Goal: Task Accomplishment & Management: Complete application form

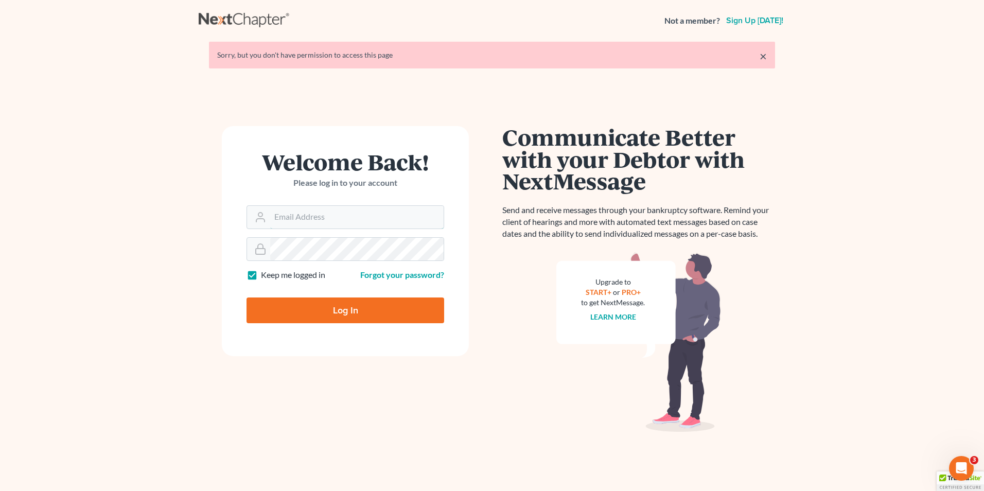
type input "mike@hurttlaw.com"
click at [374, 316] on input "Log In" at bounding box center [345, 310] width 198 height 26
type input "Thinking..."
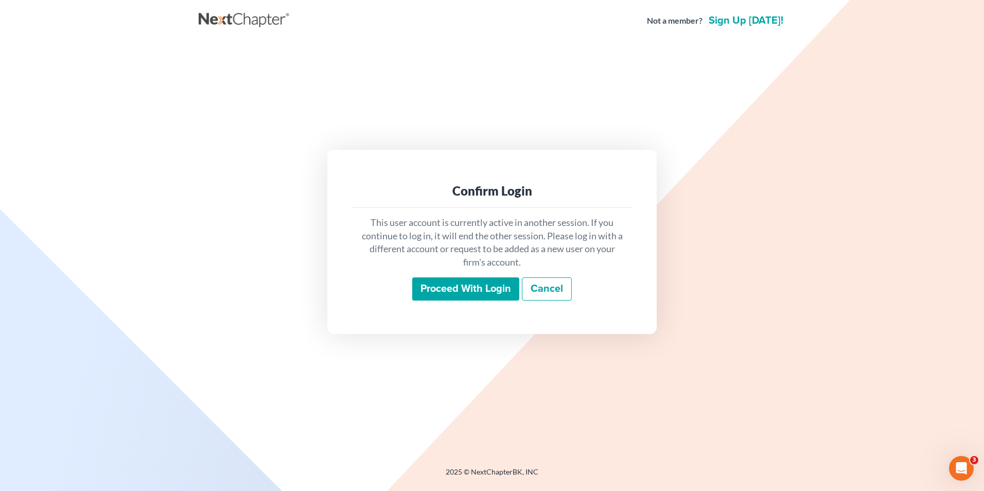
click at [421, 286] on input "Proceed with login" at bounding box center [465, 289] width 107 height 24
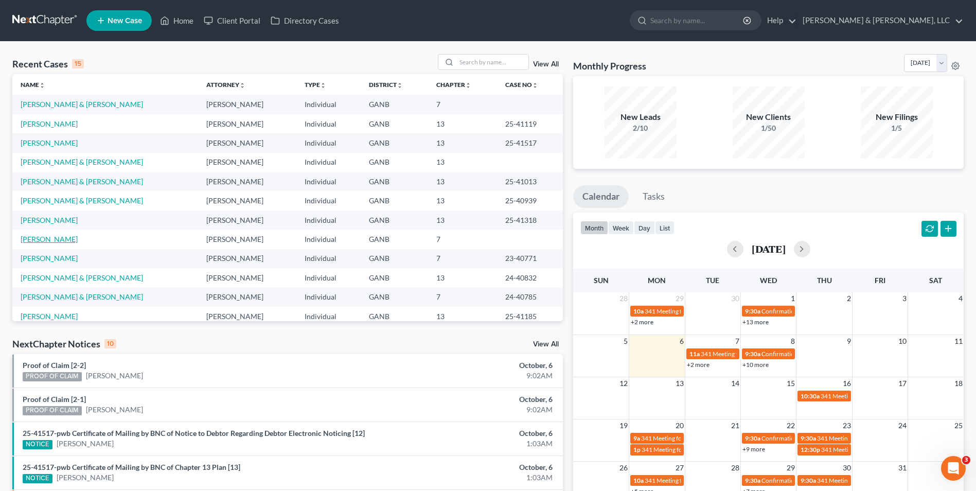
click at [70, 237] on link "[PERSON_NAME]" at bounding box center [49, 239] width 57 height 9
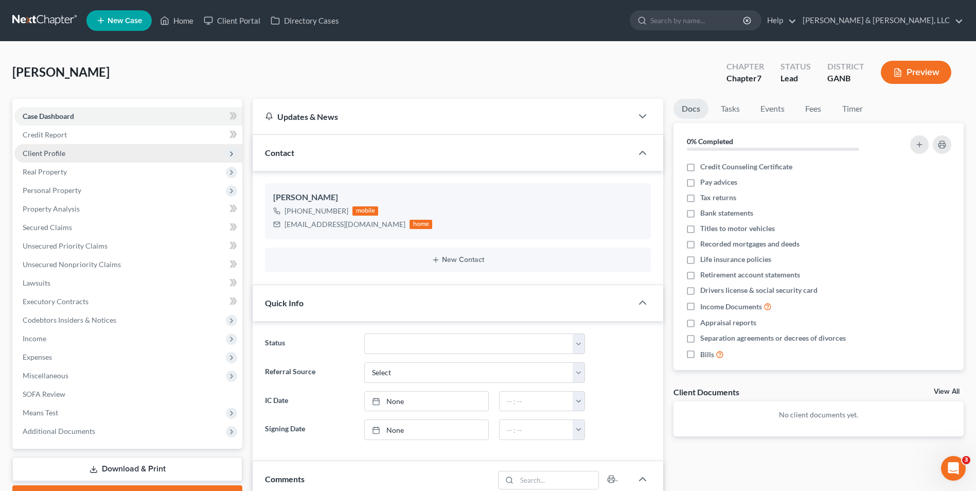
click at [64, 154] on span "Client Profile" at bounding box center [44, 153] width 43 height 9
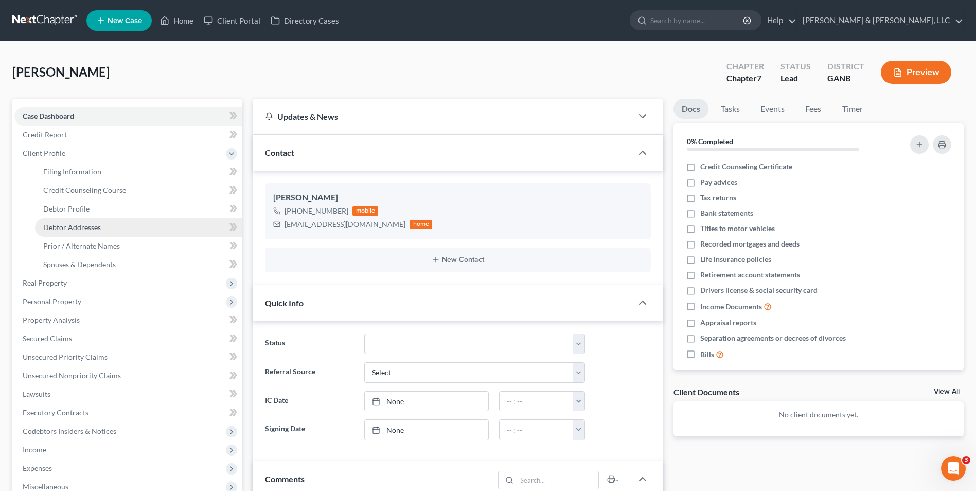
click at [117, 230] on link "Debtor Addresses" at bounding box center [138, 227] width 207 height 19
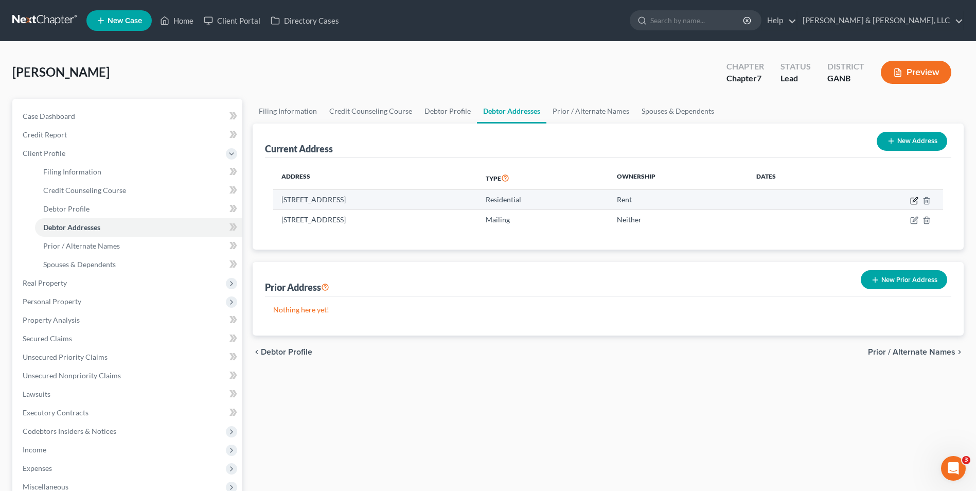
click at [916, 202] on icon "button" at bounding box center [914, 201] width 8 height 8
select select "10"
select select "0"
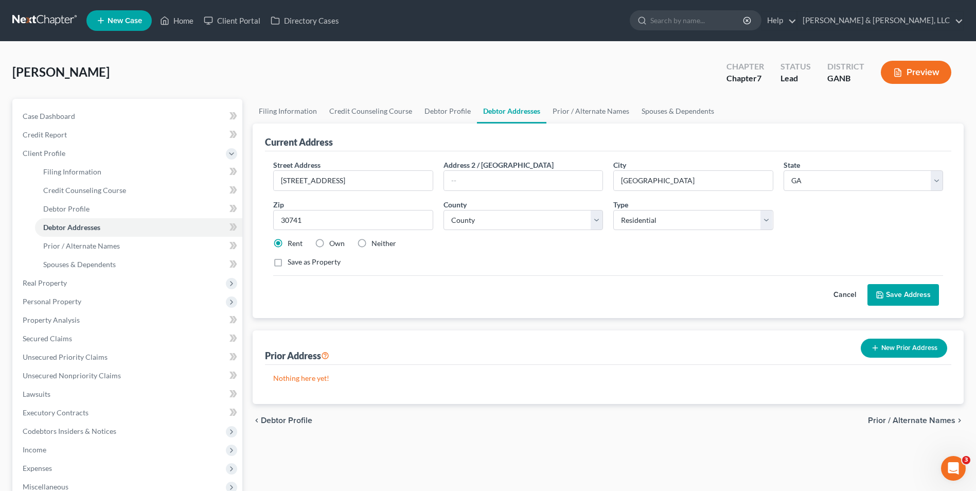
click at [900, 291] on button "Save Address" at bounding box center [903, 295] width 72 height 22
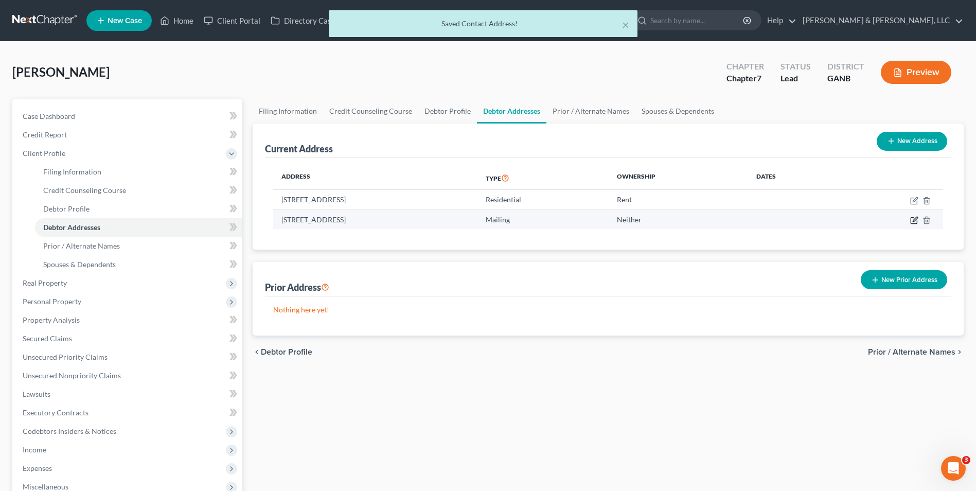
click at [913, 222] on icon "button" at bounding box center [914, 220] width 8 height 8
select select "10"
select select "154"
select select "0"
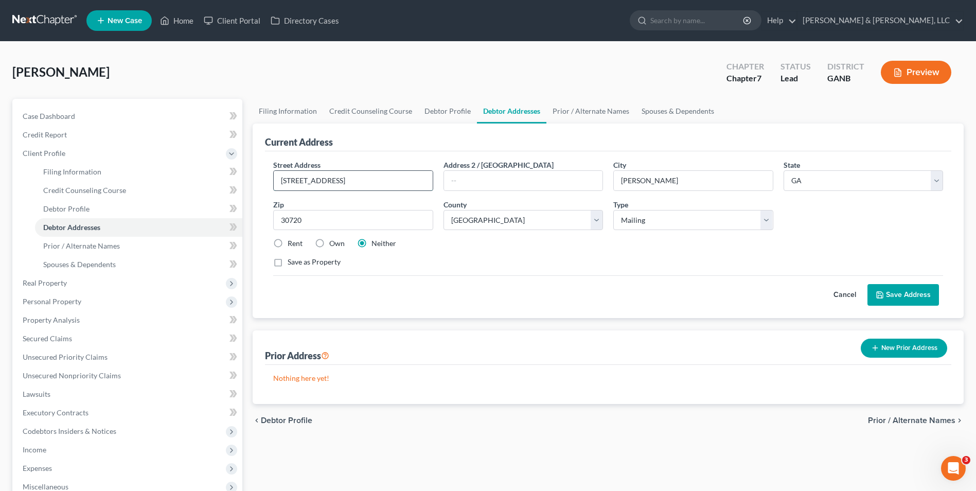
drag, startPoint x: 361, startPoint y: 183, endPoint x: 277, endPoint y: 189, distance: 84.1
click at [277, 189] on input "[STREET_ADDRESS]" at bounding box center [353, 181] width 158 height 20
click at [448, 281] on div "Cancel Save Address" at bounding box center [608, 290] width 670 height 30
click at [909, 346] on button "New Prior Address" at bounding box center [904, 348] width 86 height 19
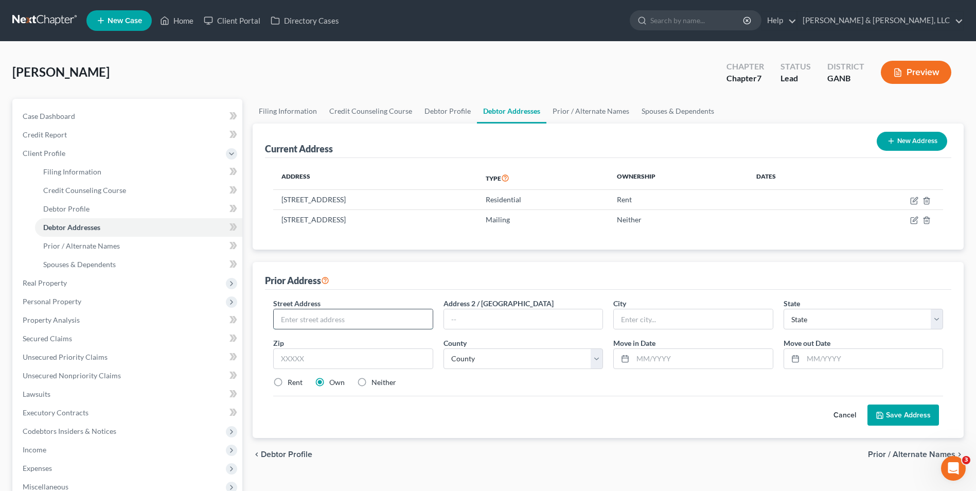
click at [385, 326] on input "text" at bounding box center [353, 319] width 158 height 20
paste input "[STREET_ADDRESS]"
type input "[STREET_ADDRESS]"
click at [595, 359] on select "County" at bounding box center [522, 358] width 159 height 21
click at [443, 348] on select "County" at bounding box center [522, 358] width 159 height 21
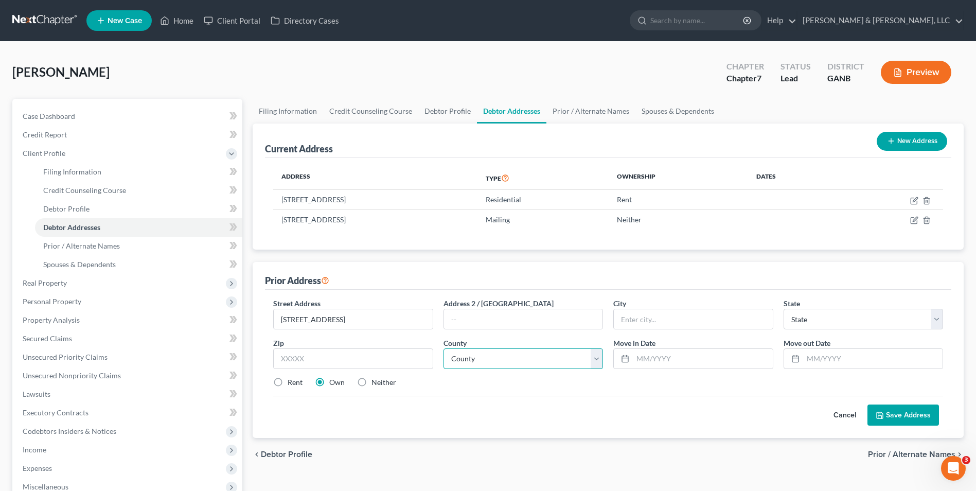
click at [514, 360] on select "County" at bounding box center [522, 358] width 159 height 21
click at [319, 362] on input "text" at bounding box center [352, 358] width 159 height 21
type input "30720"
type input "[PERSON_NAME]"
select select "10"
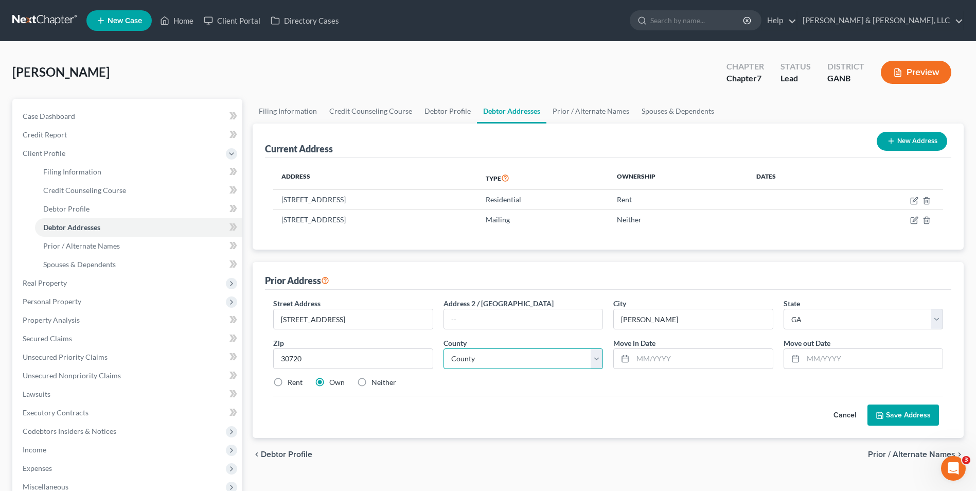
click at [599, 360] on select "County [GEOGRAPHIC_DATA] [GEOGRAPHIC_DATA] [GEOGRAPHIC_DATA] [GEOGRAPHIC_DATA] …" at bounding box center [522, 358] width 159 height 21
select select "154"
click at [443, 348] on select "County [GEOGRAPHIC_DATA] [GEOGRAPHIC_DATA] [GEOGRAPHIC_DATA] [GEOGRAPHIC_DATA] …" at bounding box center [522, 358] width 159 height 21
click at [657, 361] on input "text" at bounding box center [702, 359] width 139 height 20
type input "1"
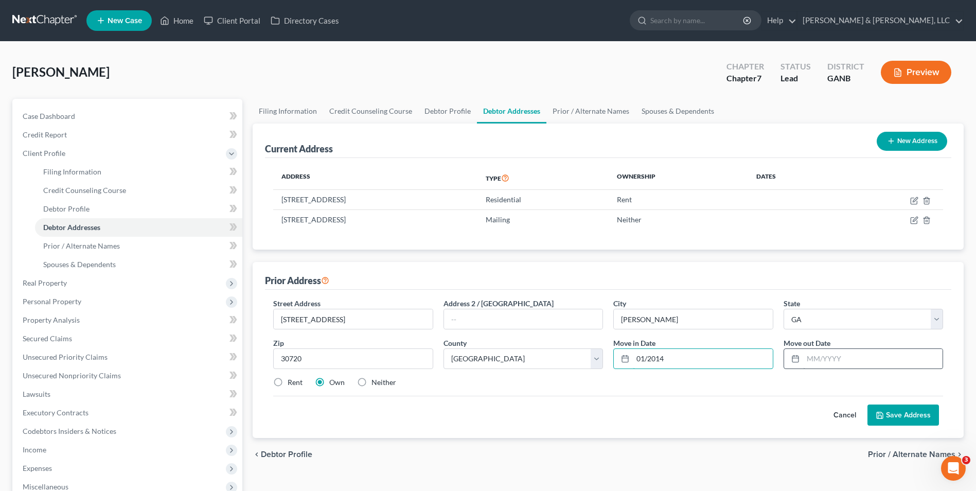
type input "01/2014"
click at [840, 354] on input "text" at bounding box center [872, 359] width 139 height 20
type input "12/2024"
click at [896, 411] on button "Save Address" at bounding box center [903, 415] width 72 height 22
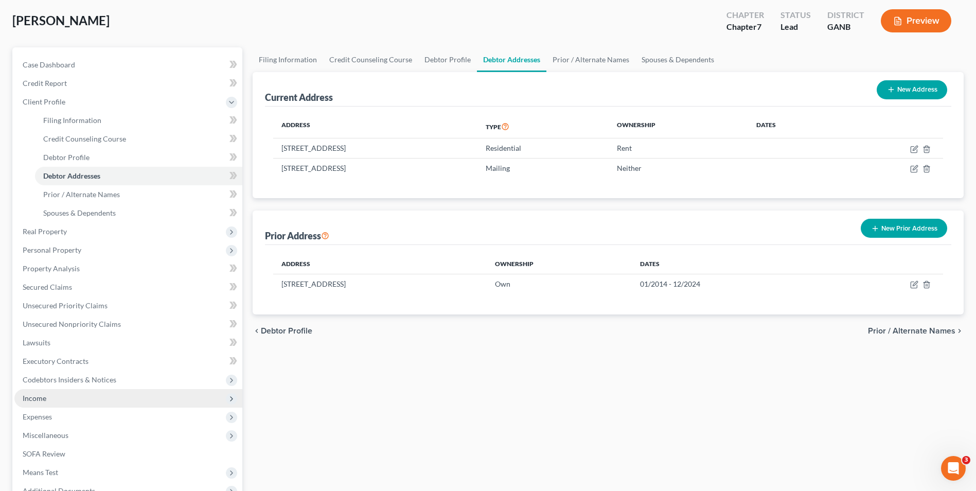
scroll to position [154, 0]
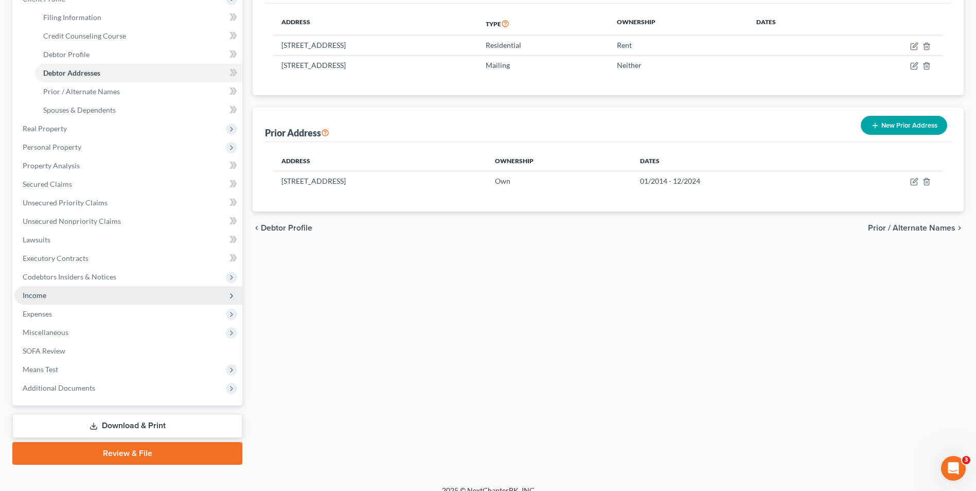
click at [75, 293] on span "Income" at bounding box center [128, 295] width 228 height 19
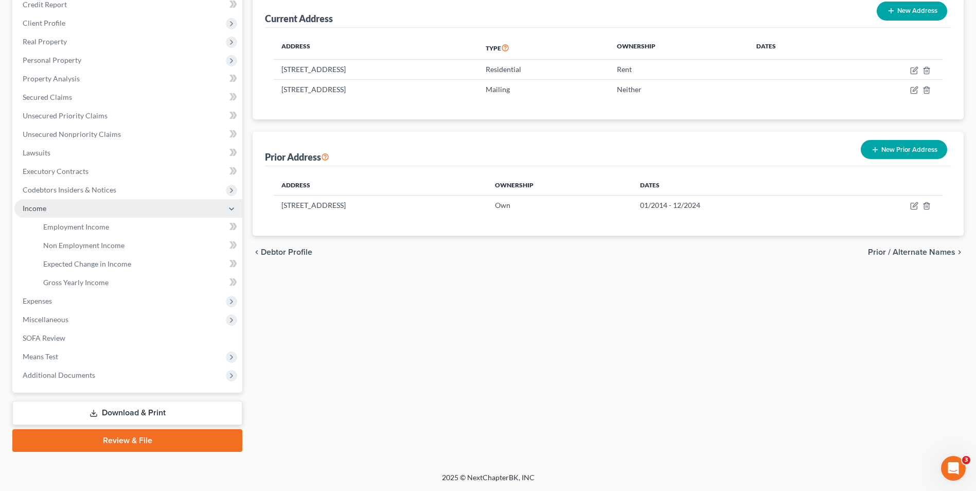
scroll to position [130, 0]
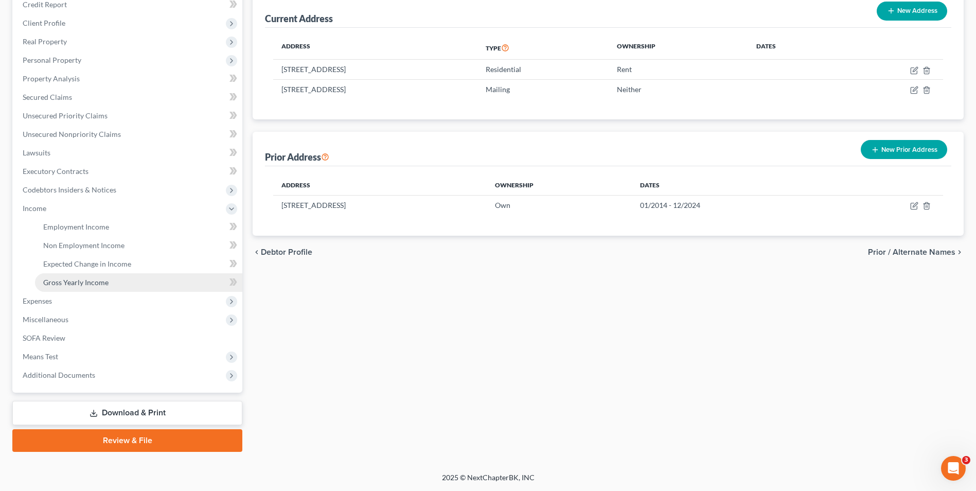
click at [80, 283] on span "Gross Yearly Income" at bounding box center [75, 282] width 65 height 9
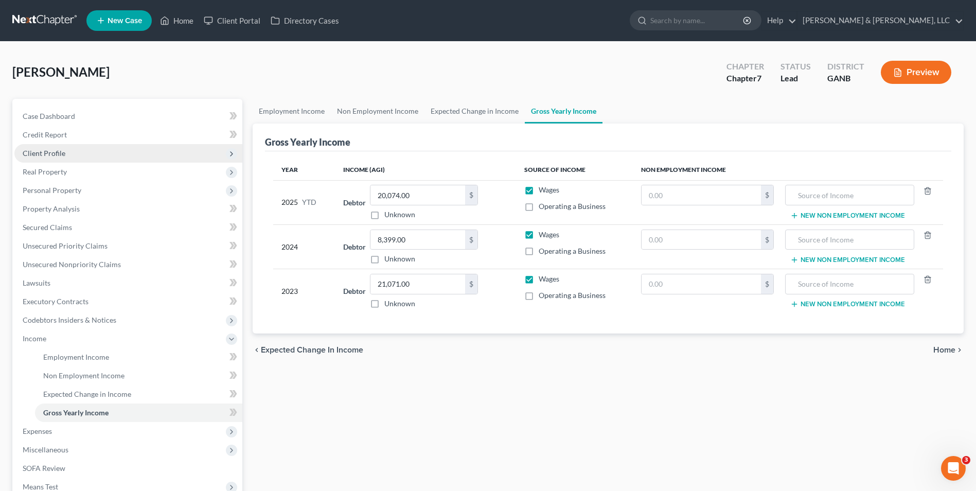
click at [56, 149] on span "Client Profile" at bounding box center [44, 153] width 43 height 9
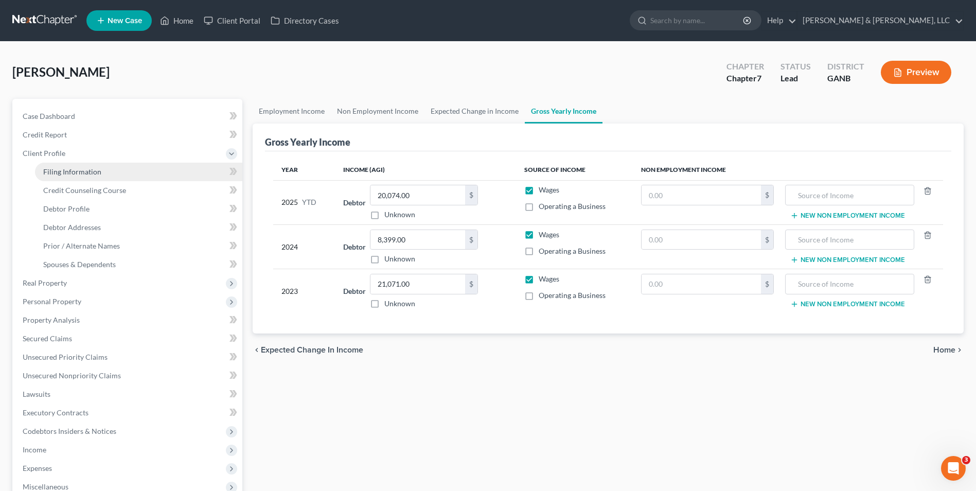
click at [52, 167] on link "Filing Information" at bounding box center [138, 172] width 207 height 19
select select "1"
select select "0"
select select "10"
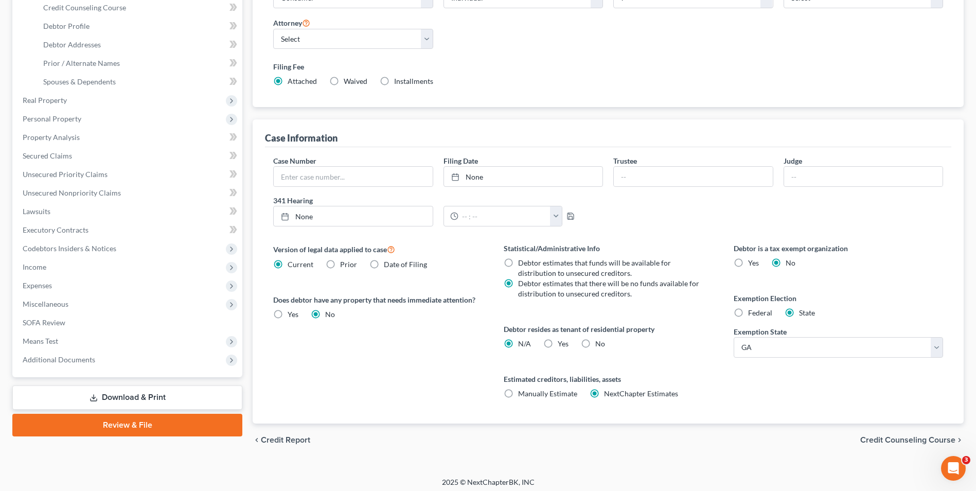
scroll to position [187, 0]
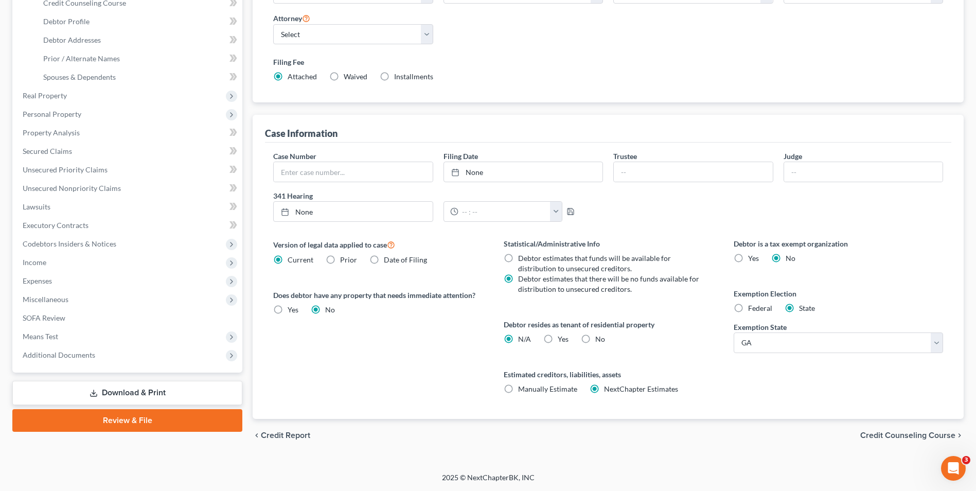
click at [595, 339] on label "No" at bounding box center [600, 339] width 10 height 10
click at [599, 339] on input "No" at bounding box center [602, 337] width 7 height 7
radio input "true"
radio input "false"
click at [883, 433] on span "Credit Counseling Course" at bounding box center [907, 435] width 95 height 8
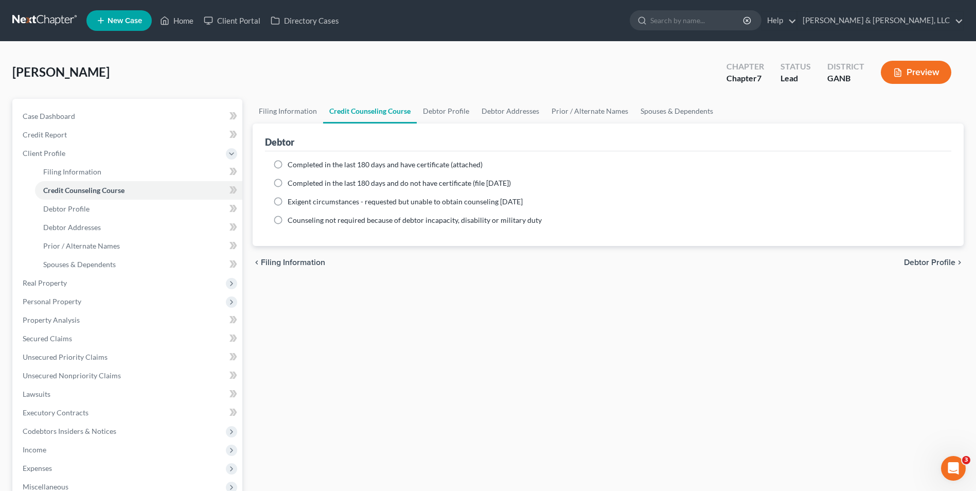
click at [288, 164] on label "Completed in the last 180 days and have certificate (attached)" at bounding box center [385, 164] width 195 height 10
click at [292, 164] on input "Completed in the last 180 days and have certificate (attached)" at bounding box center [295, 162] width 7 height 7
radio input "true"
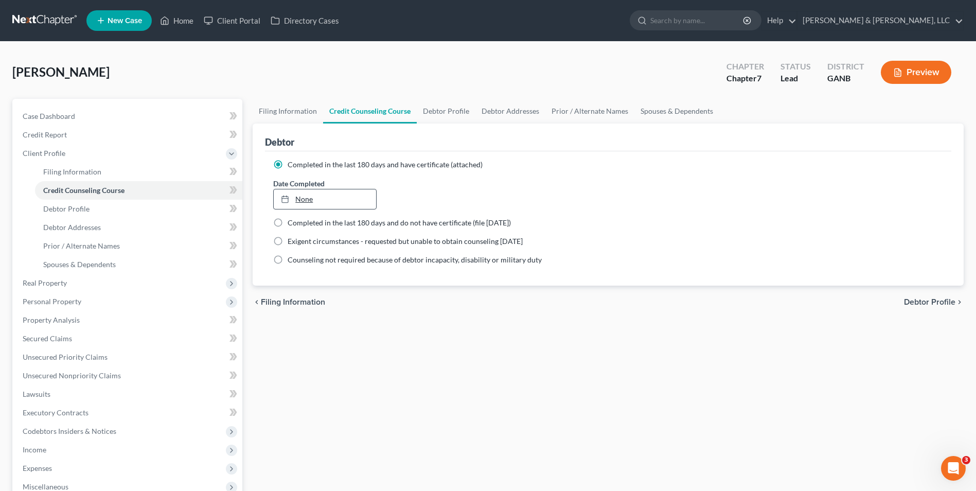
type input "[DATE]"
click at [284, 200] on icon at bounding box center [285, 199] width 8 height 8
click at [945, 300] on span "Debtor Profile" at bounding box center [929, 302] width 51 height 8
select select "0"
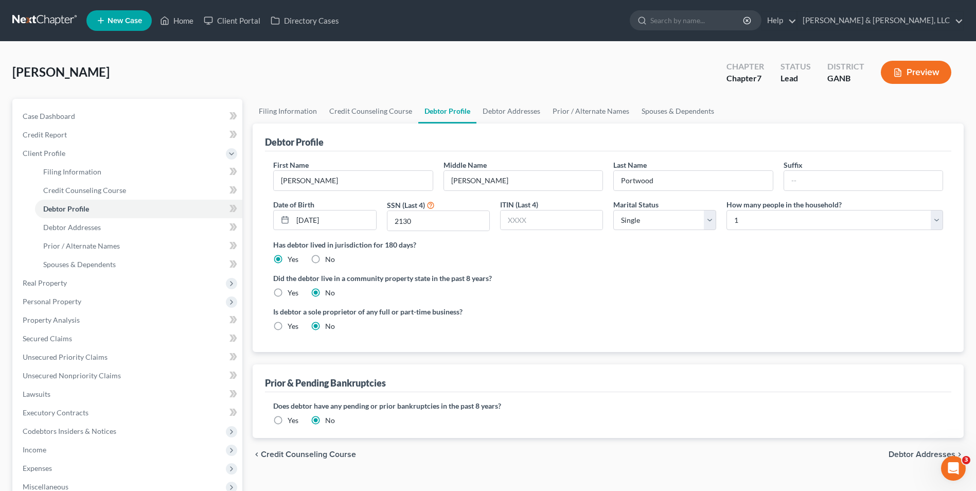
click at [761, 342] on div "First Name [PERSON_NAME] Middle Name [PERSON_NAME] Last Name [PERSON_NAME] Suff…" at bounding box center [608, 251] width 686 height 201
click at [45, 448] on span "Income" at bounding box center [35, 449] width 24 height 9
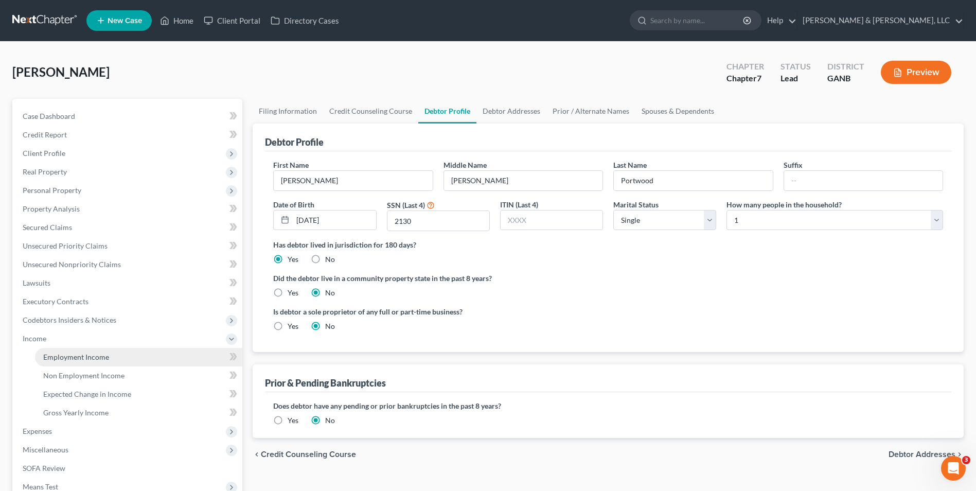
click at [130, 354] on link "Employment Income" at bounding box center [138, 357] width 207 height 19
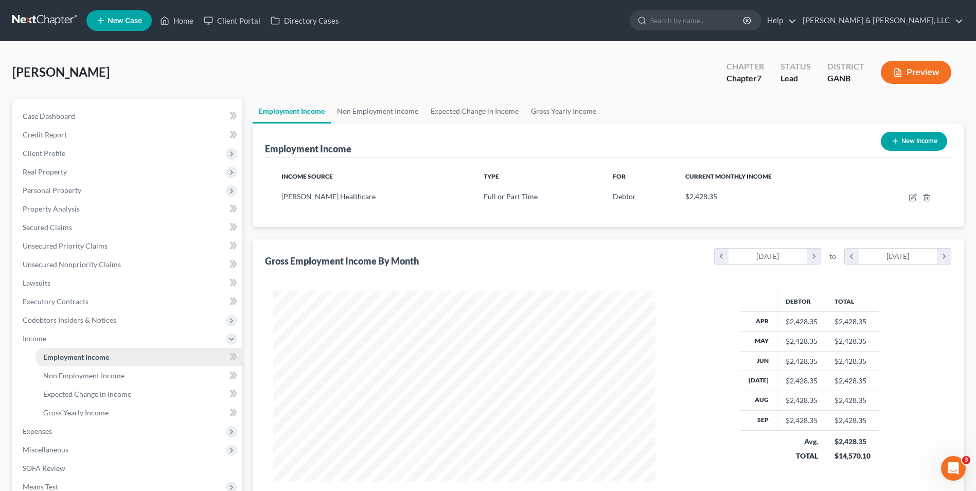
scroll to position [191, 402]
click at [96, 426] on span "Expenses" at bounding box center [128, 431] width 228 height 19
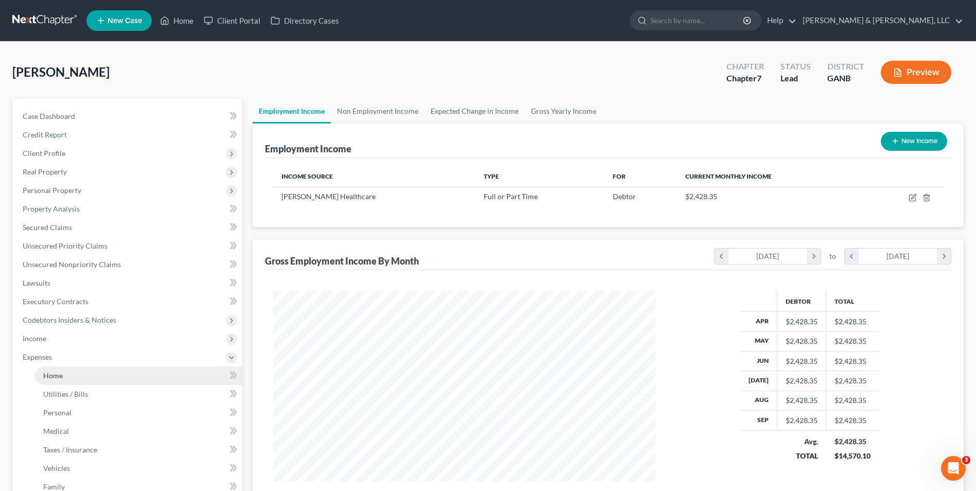
click at [105, 375] on link "Home" at bounding box center [138, 375] width 207 height 19
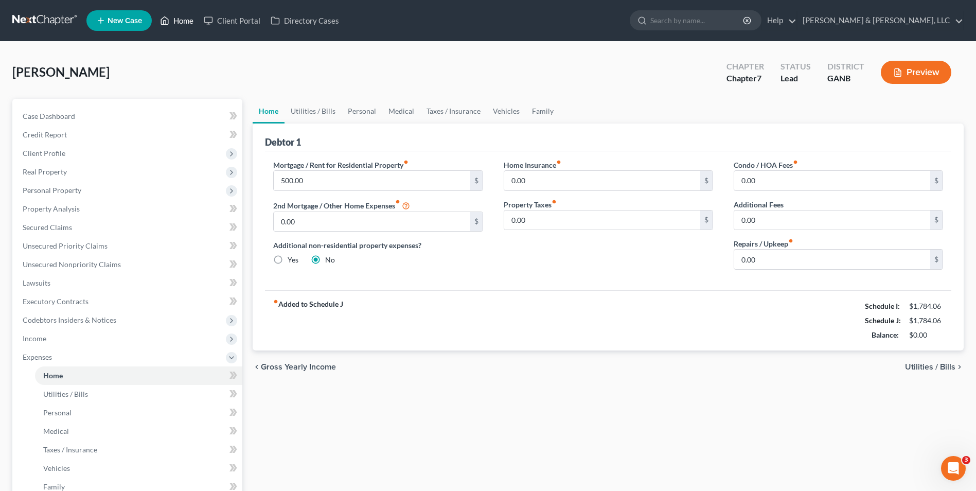
click at [187, 19] on link "Home" at bounding box center [177, 20] width 44 height 19
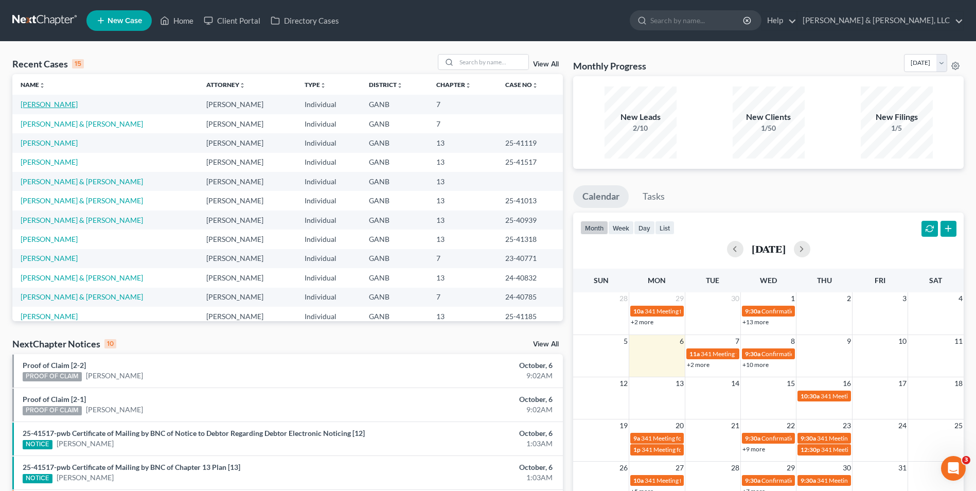
click at [73, 101] on link "[PERSON_NAME]" at bounding box center [49, 104] width 57 height 9
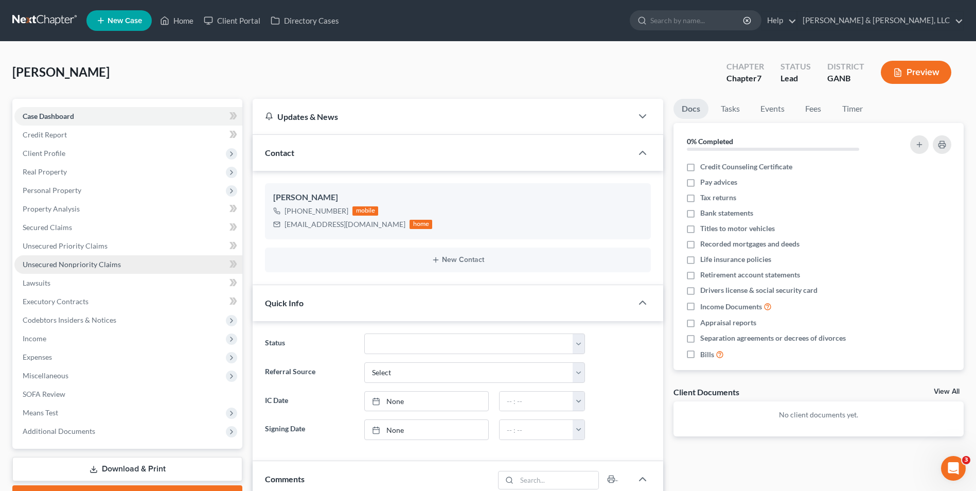
click at [50, 264] on span "Unsecured Nonpriority Claims" at bounding box center [72, 264] width 98 height 9
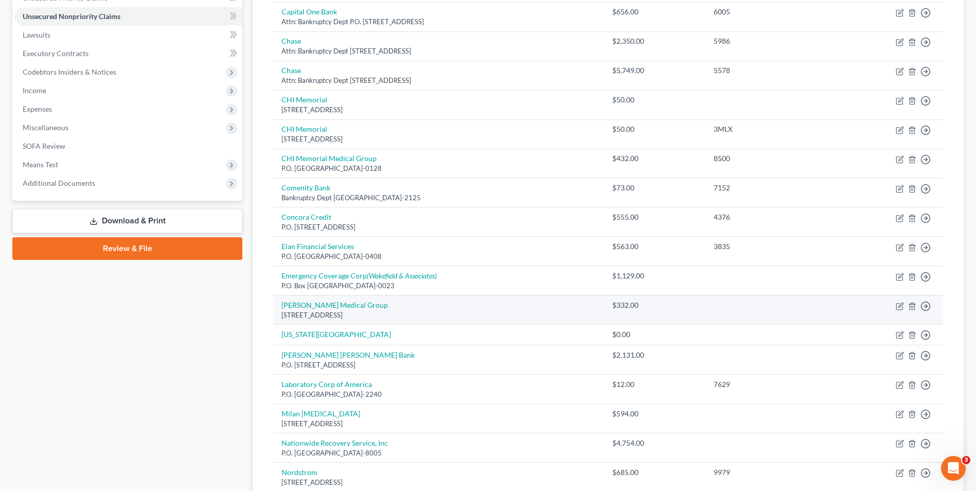
scroll to position [257, 0]
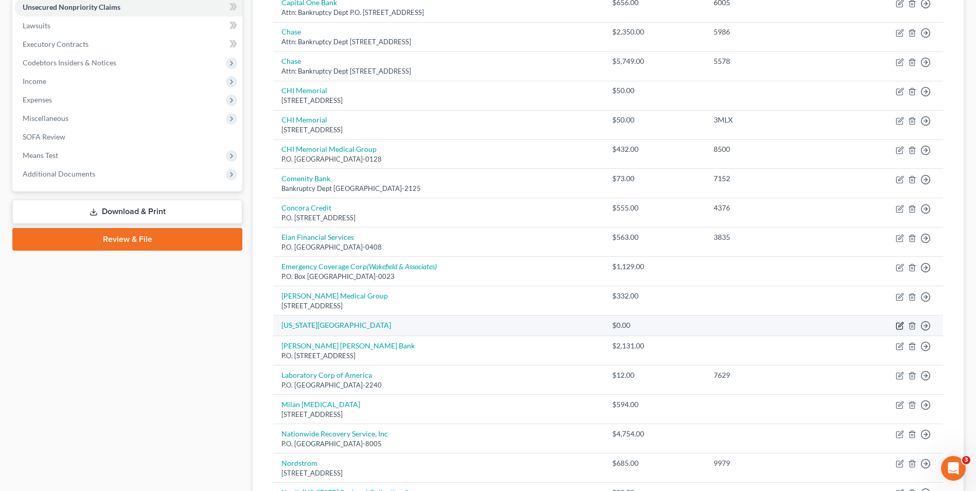
click at [901, 322] on icon "button" at bounding box center [900, 326] width 8 height 8
select select "17"
select select "0"
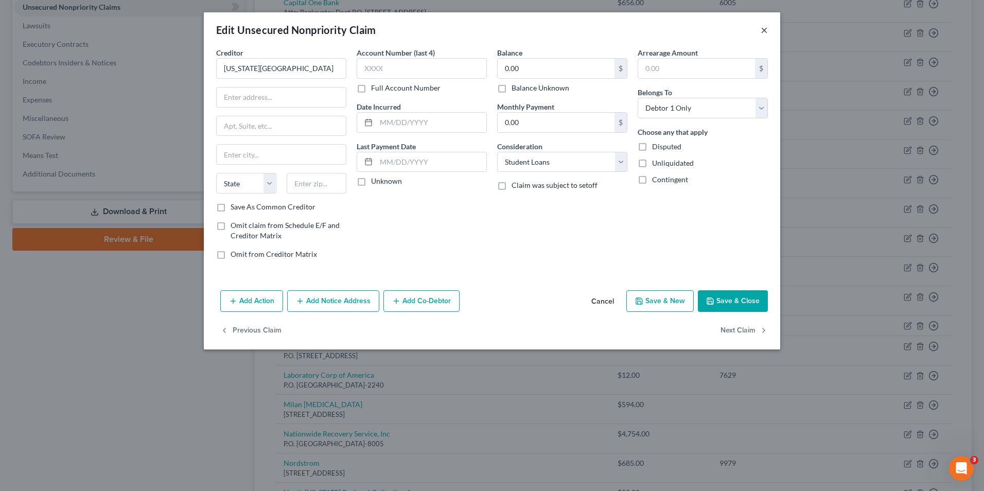
click at [761, 30] on button "×" at bounding box center [763, 30] width 7 height 12
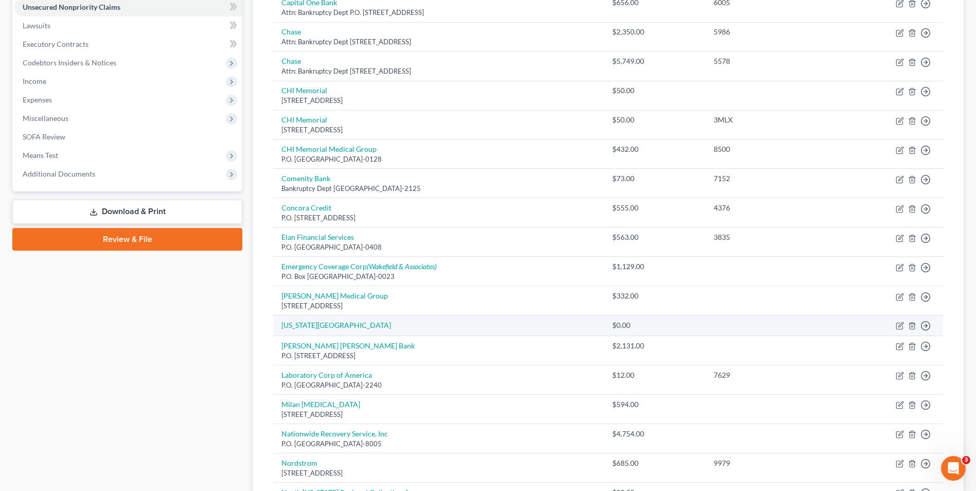
click at [421, 329] on td "[US_STATE][GEOGRAPHIC_DATA]" at bounding box center [438, 325] width 331 height 21
click at [914, 323] on icon "button" at bounding box center [912, 326] width 8 height 8
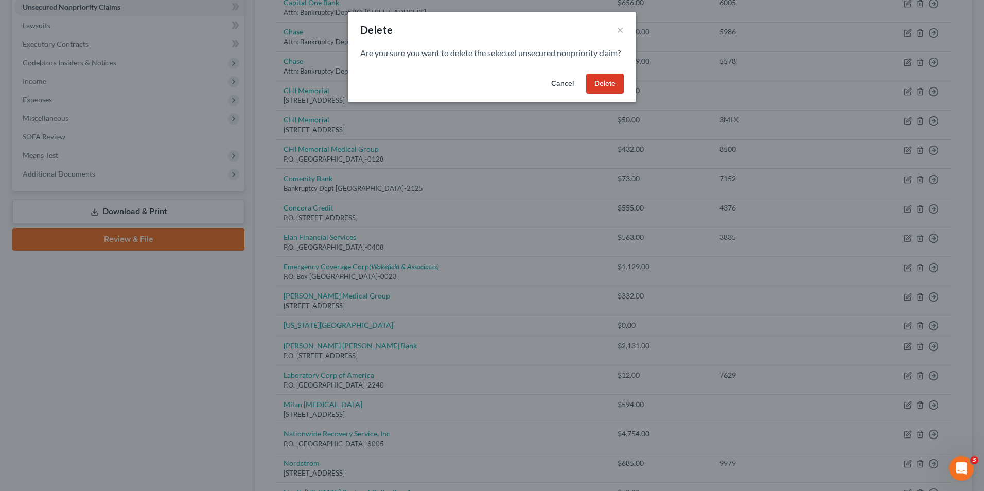
click at [614, 94] on button "Delete" at bounding box center [605, 84] width 38 height 21
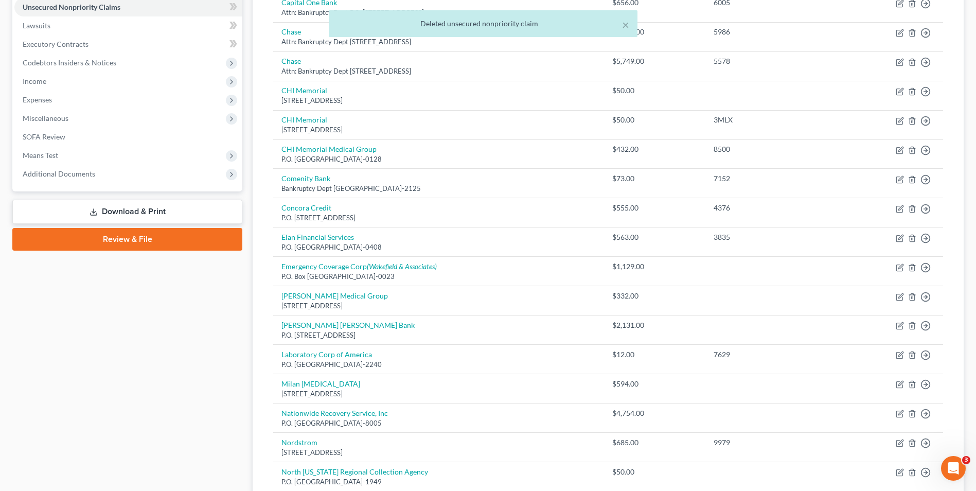
drag, startPoint x: 160, startPoint y: 331, endPoint x: 169, endPoint y: 331, distance: 8.7
click at [165, 332] on div "Case Dashboard Payments Invoices Payments Payments Credit Report Client Profile" at bounding box center [127, 276] width 240 height 868
